Goal: Task Accomplishment & Management: Complete application form

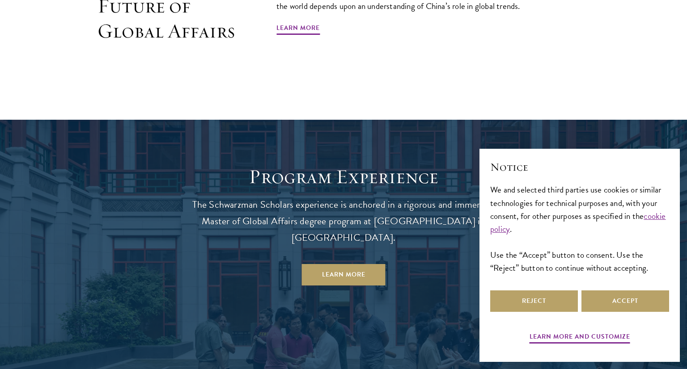
scroll to position [673, 0]
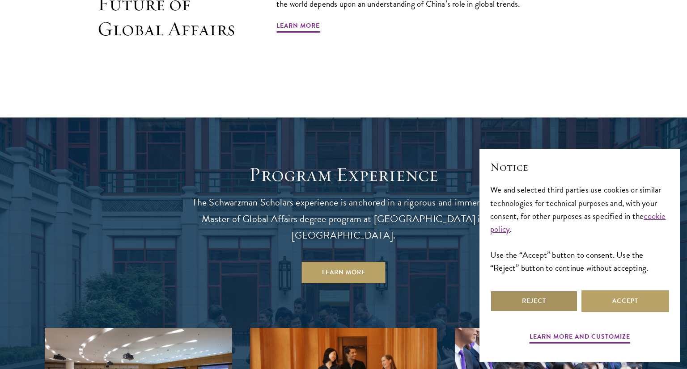
click at [548, 298] on button "Reject" at bounding box center [534, 301] width 88 height 21
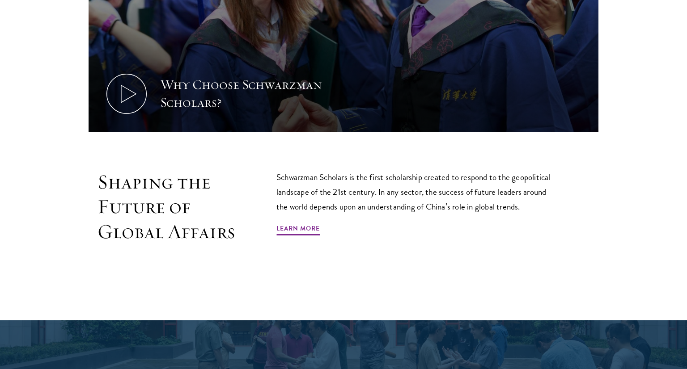
scroll to position [0, 0]
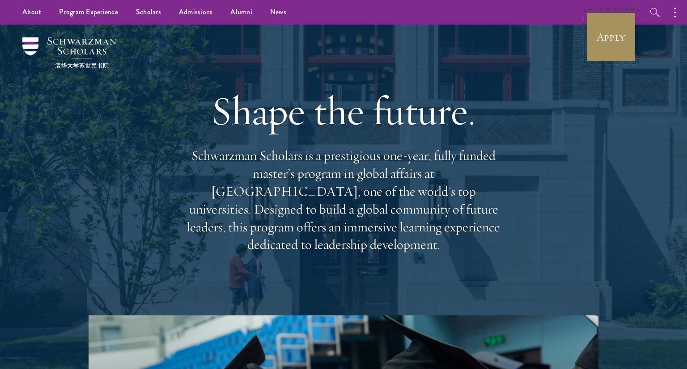
click at [606, 20] on link "Apply" at bounding box center [611, 37] width 50 height 50
click at [602, 24] on link "Apply" at bounding box center [611, 37] width 50 height 50
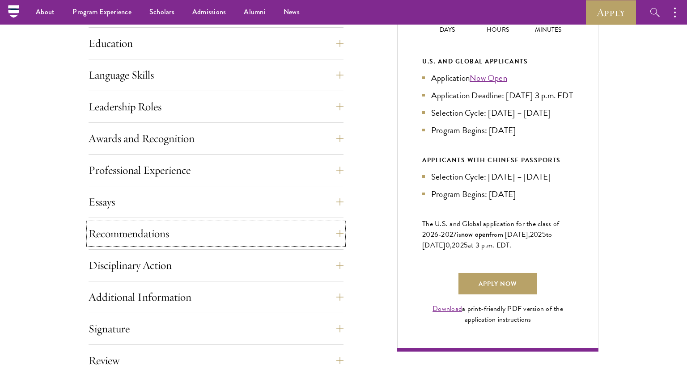
click at [170, 228] on button "Recommendations" at bounding box center [215, 233] width 255 height 21
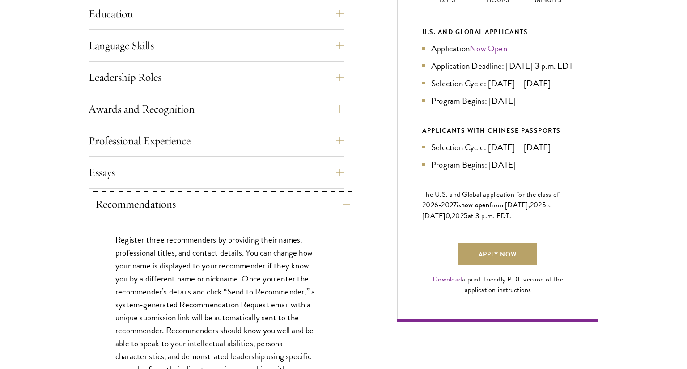
scroll to position [481, 0]
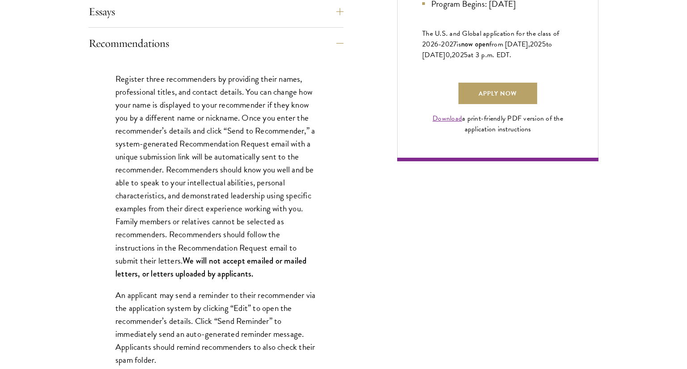
scroll to position [642, 0]
